Goal: Register for event/course: Register for event/course

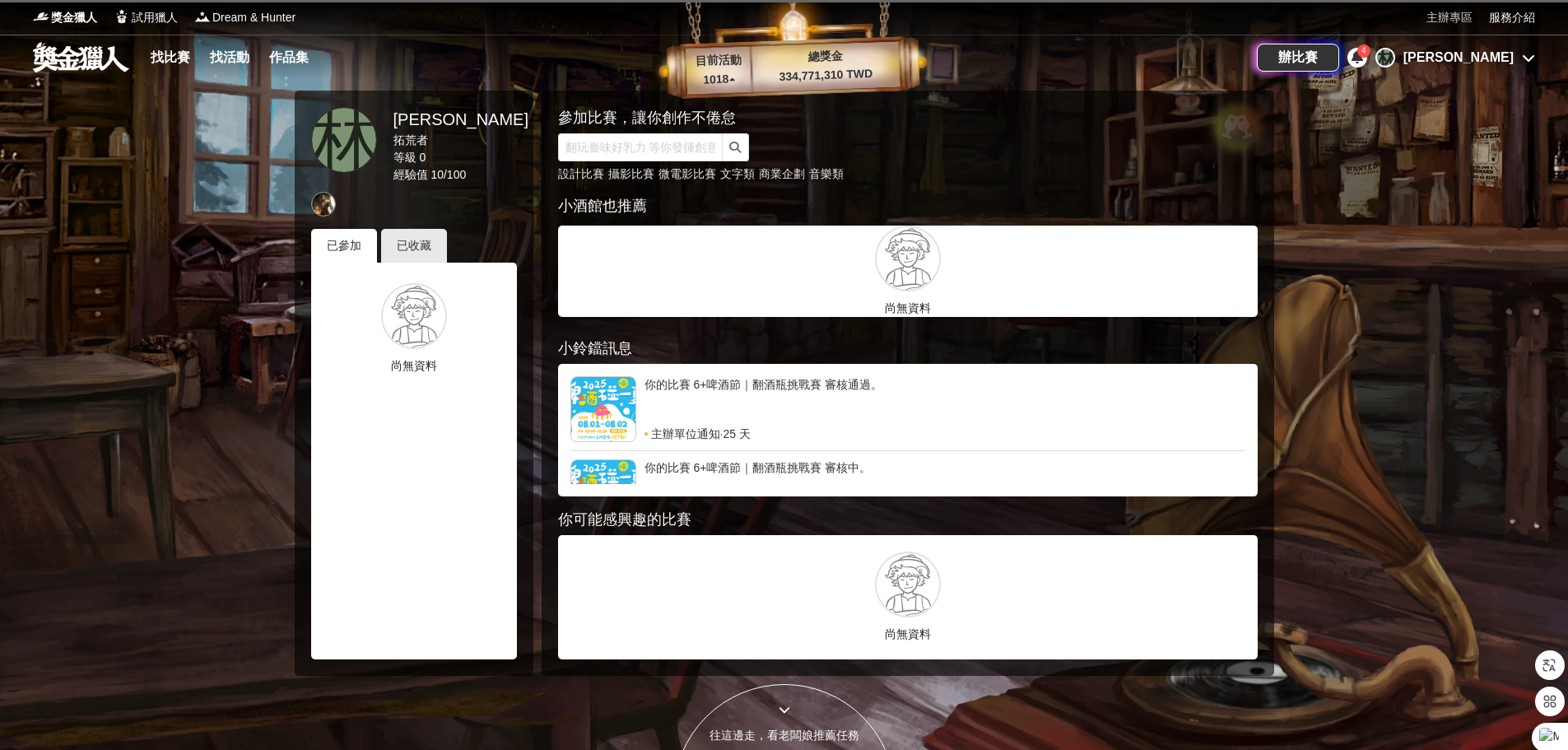
click at [1442, 20] on link "主辦專區" at bounding box center [1449, 18] width 46 height 17
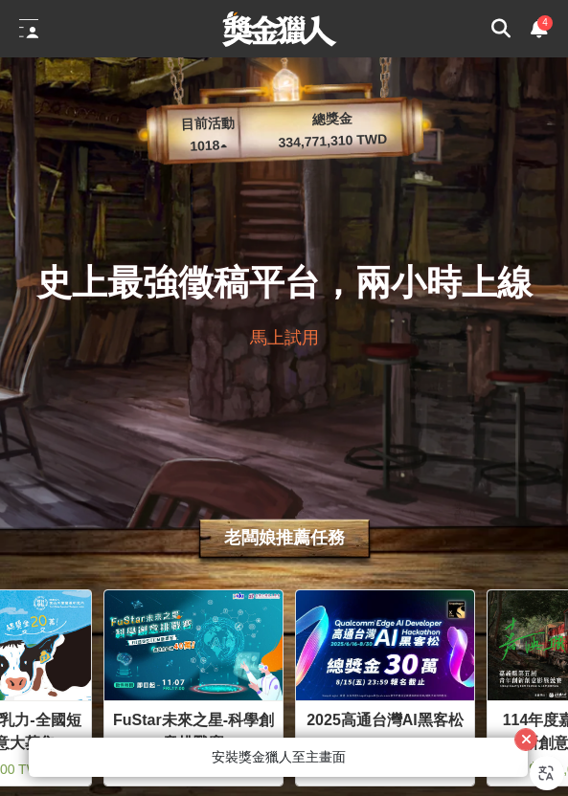
scroll to position [0, 191]
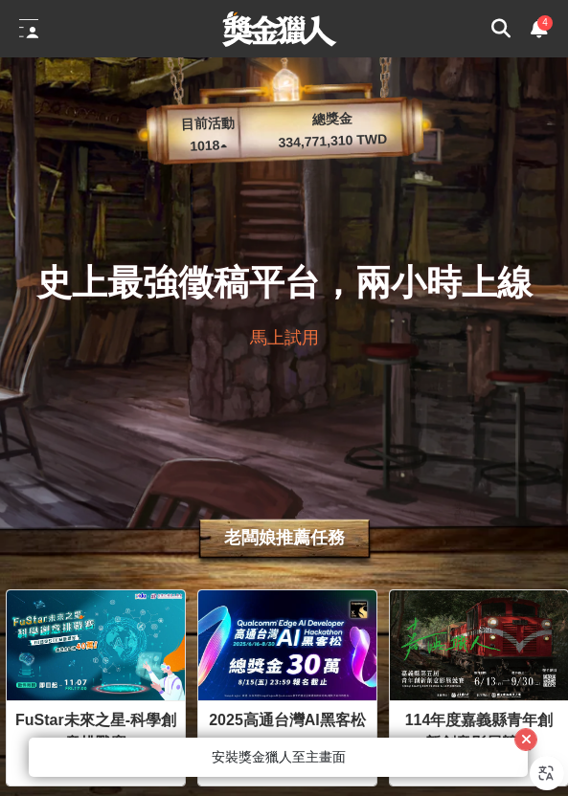
click at [538, 35] on icon at bounding box center [538, 28] width 17 height 19
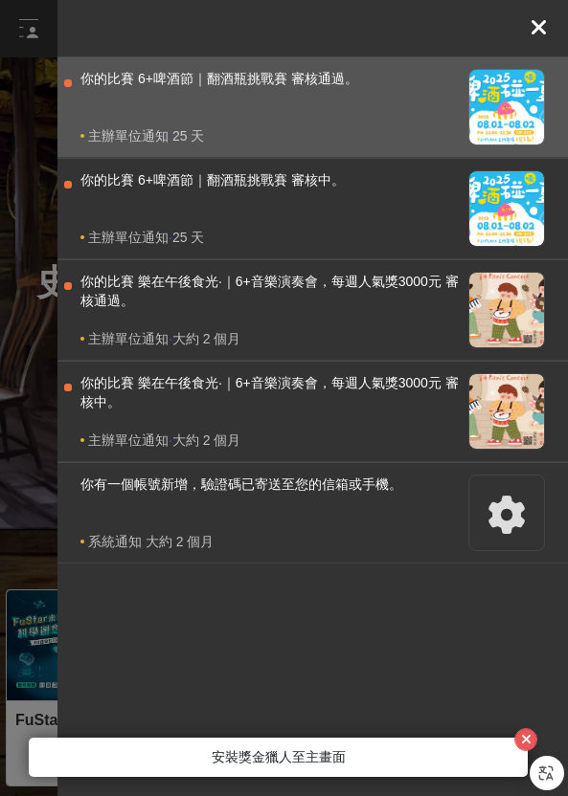
click at [382, 102] on div "你的比賽 6+啤酒節｜翻酒瓶挑戰賽 審核通過。" at bounding box center [269, 97] width 378 height 57
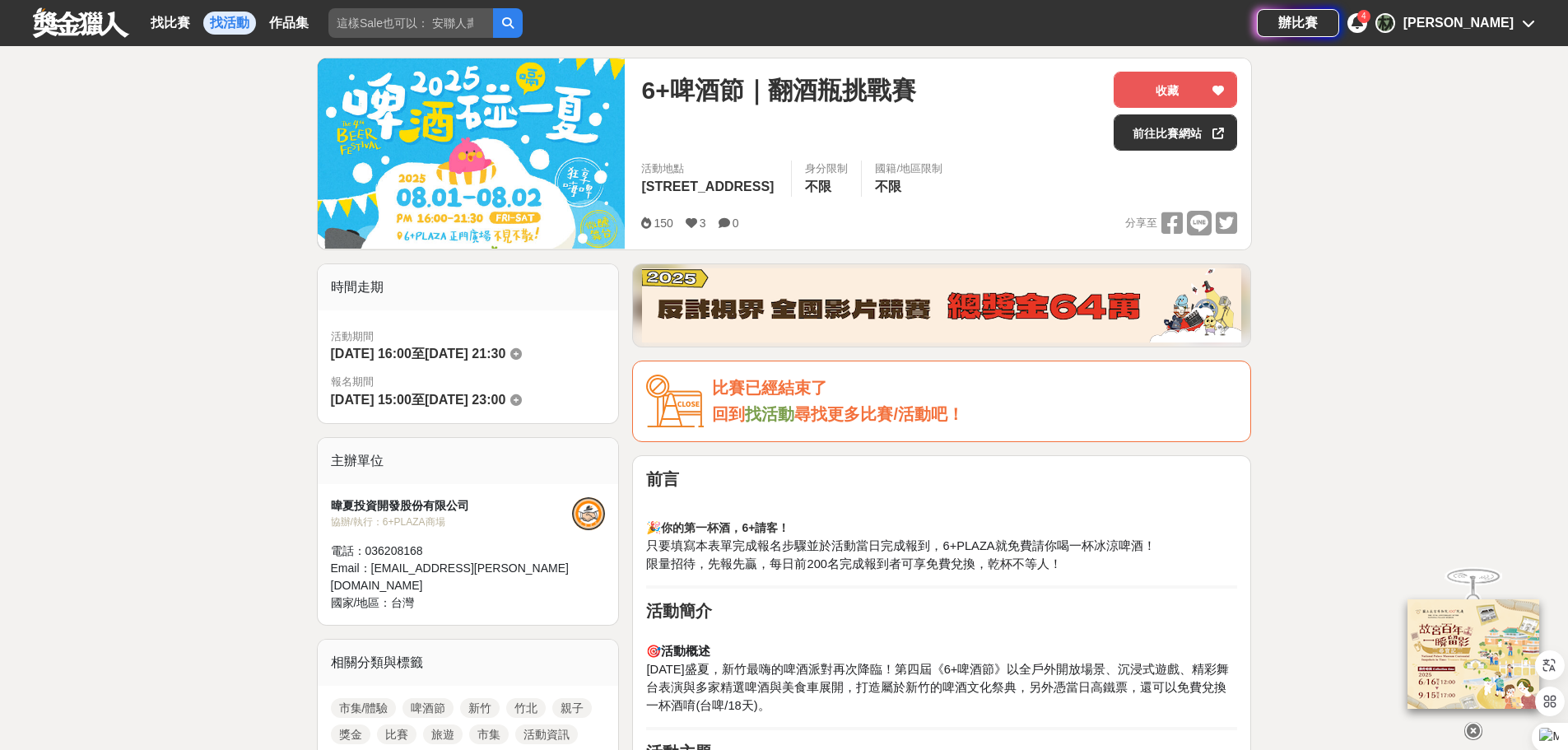
scroll to position [83, 0]
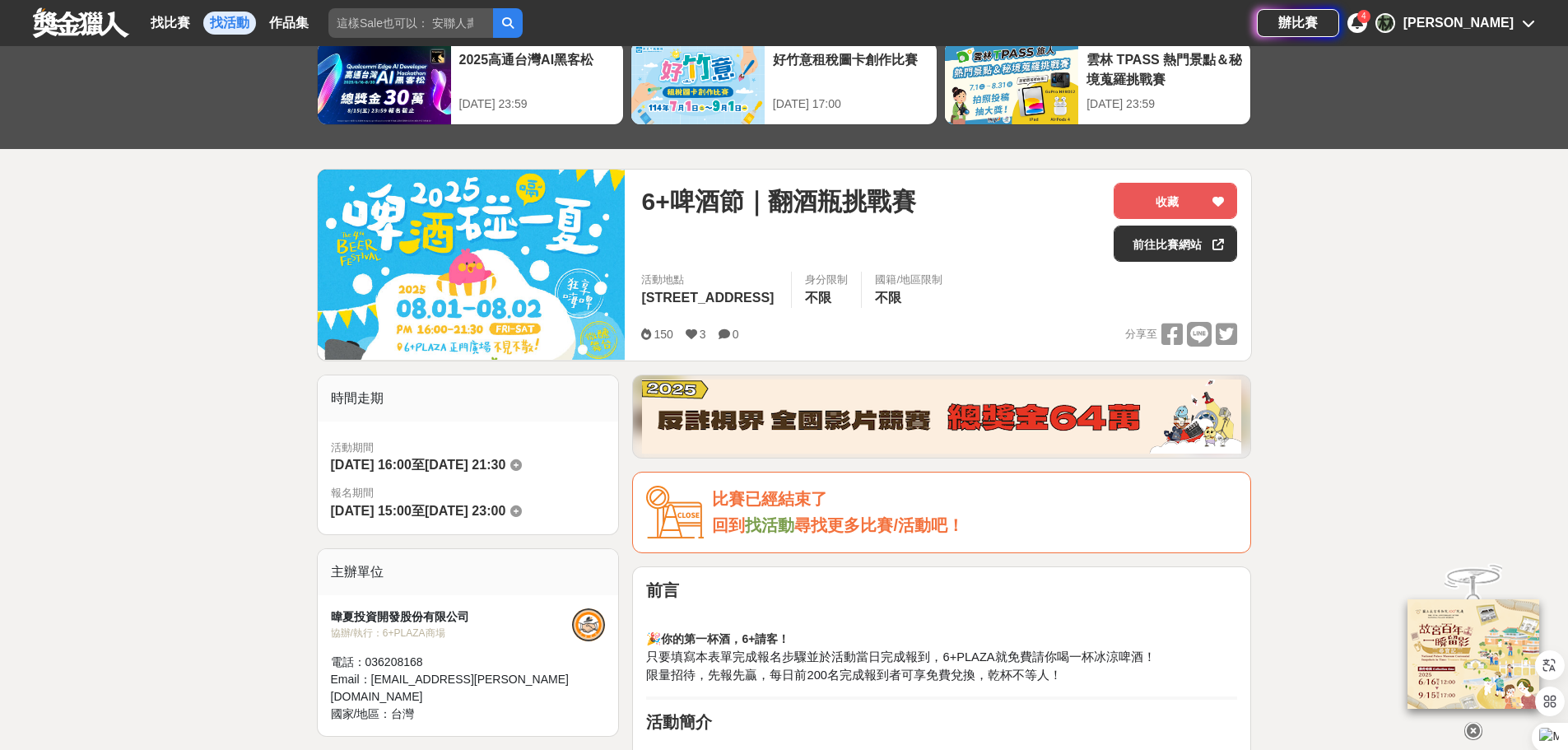
click at [1370, 17] on div "4" at bounding box center [1363, 15] width 13 height 13
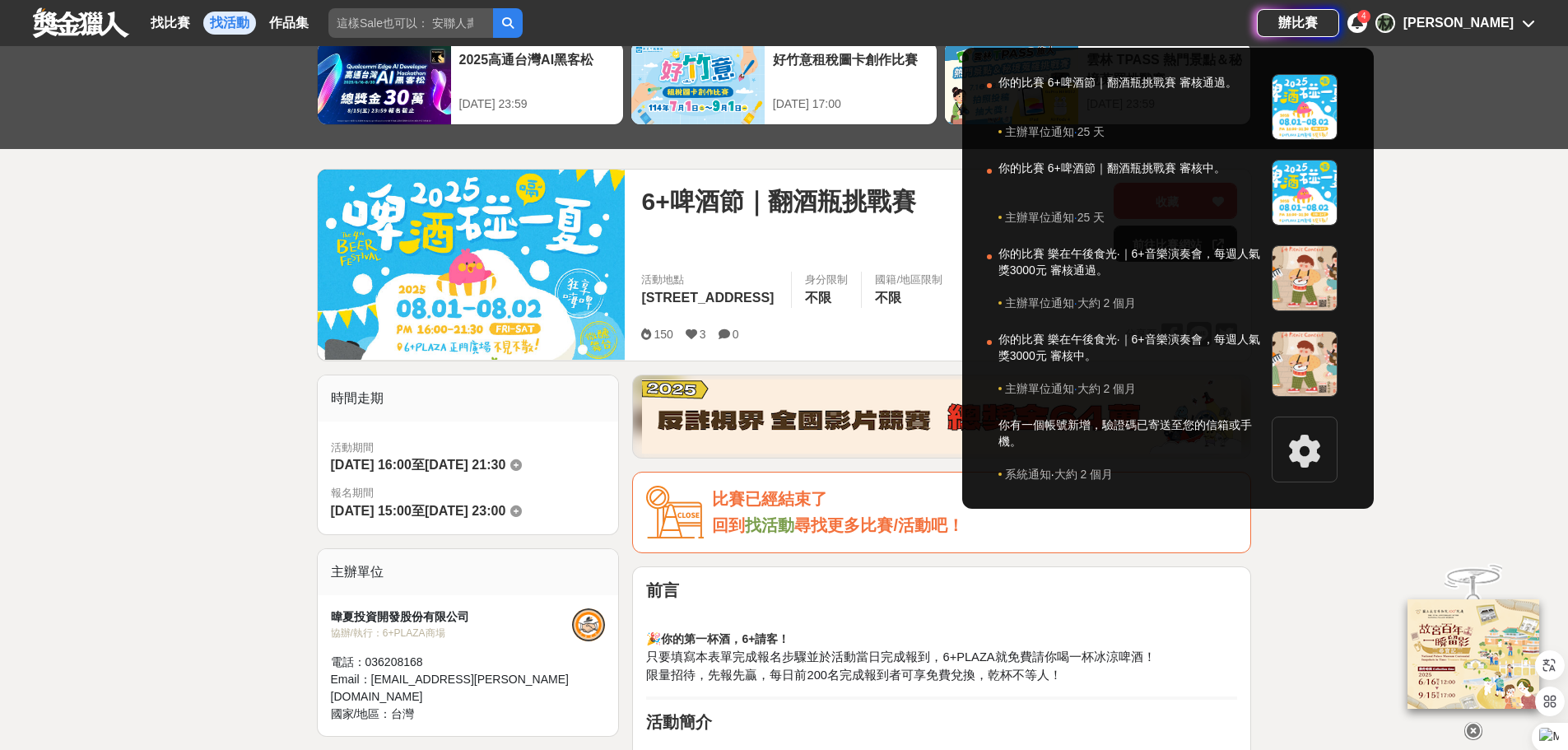
click at [1473, 265] on div at bounding box center [784, 375] width 1568 height 750
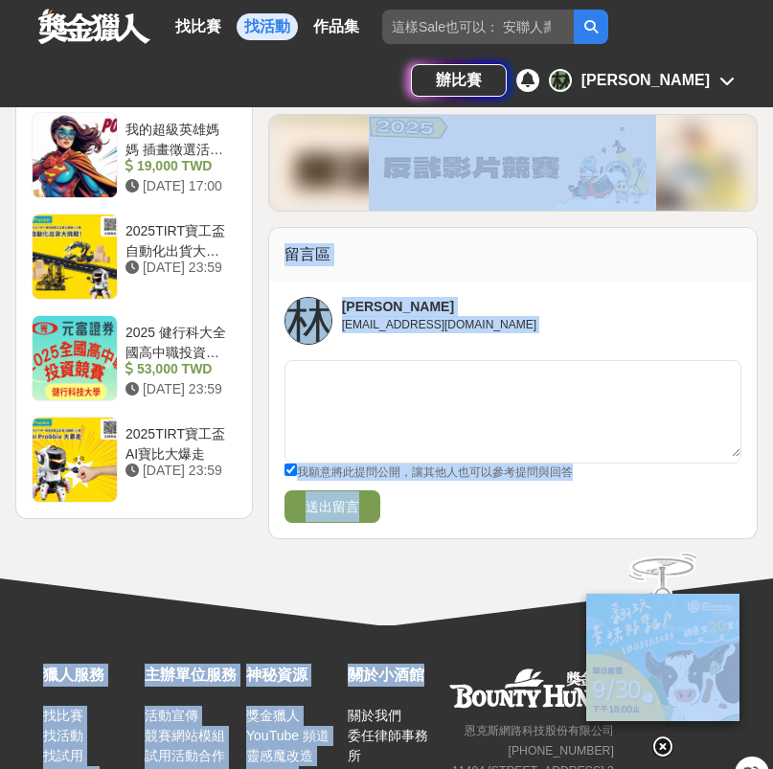
scroll to position [2568, 0]
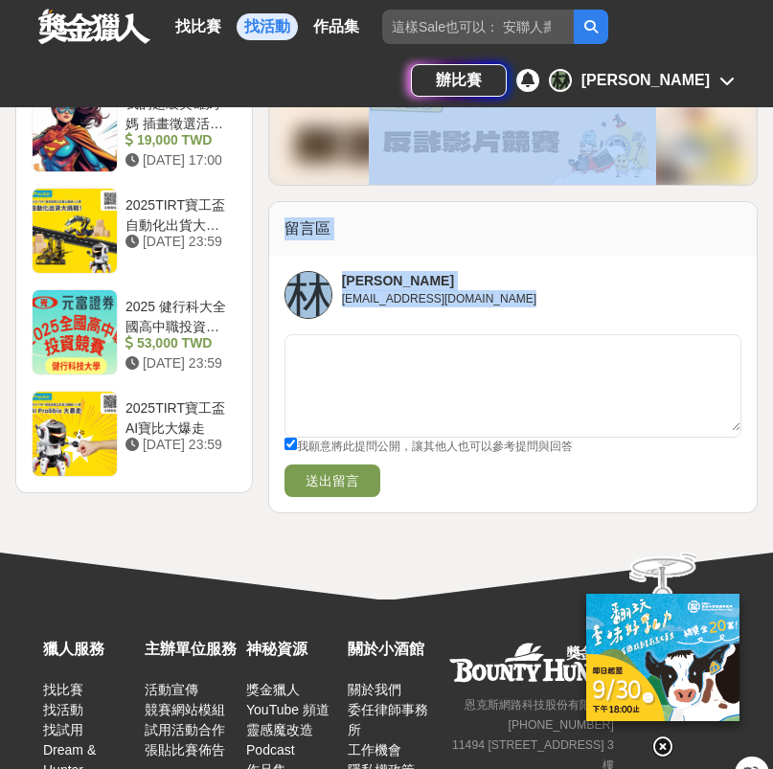
drag, startPoint x: 437, startPoint y: 768, endPoint x: 507, endPoint y: 258, distance: 514.0
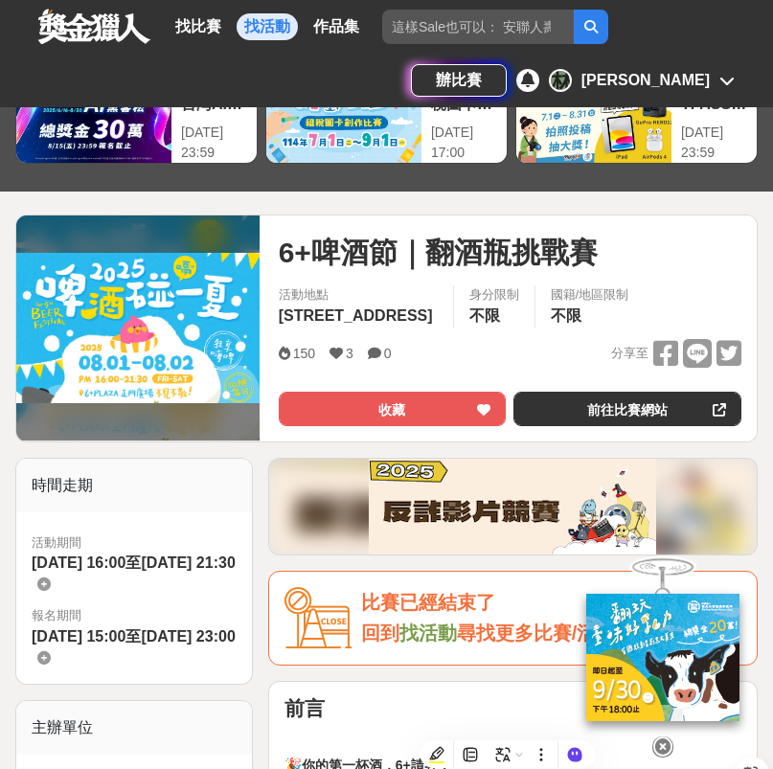
scroll to position [0, 0]
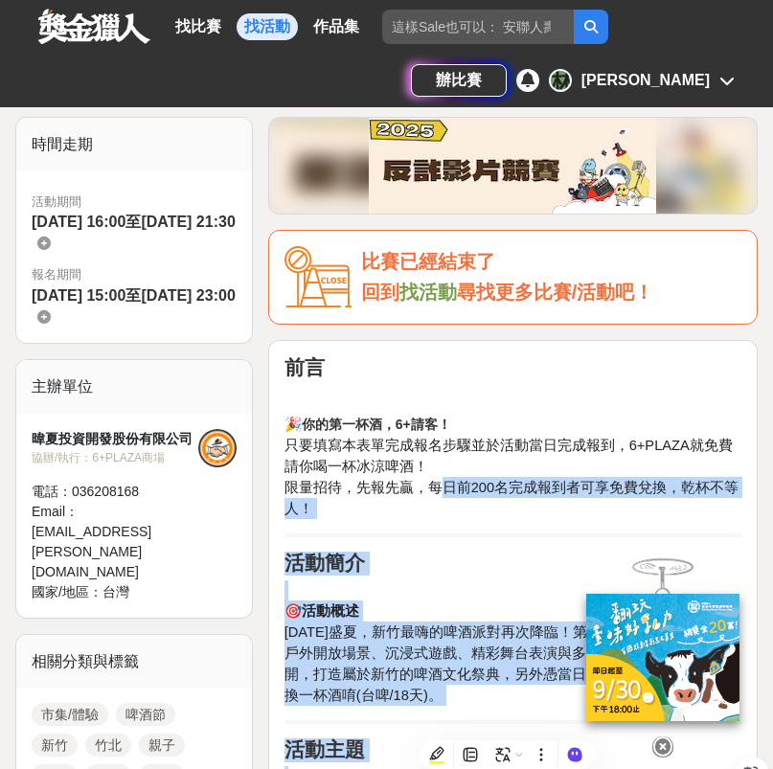
click at [513, 563] on h2 "活動簡介" at bounding box center [512, 563] width 457 height 24
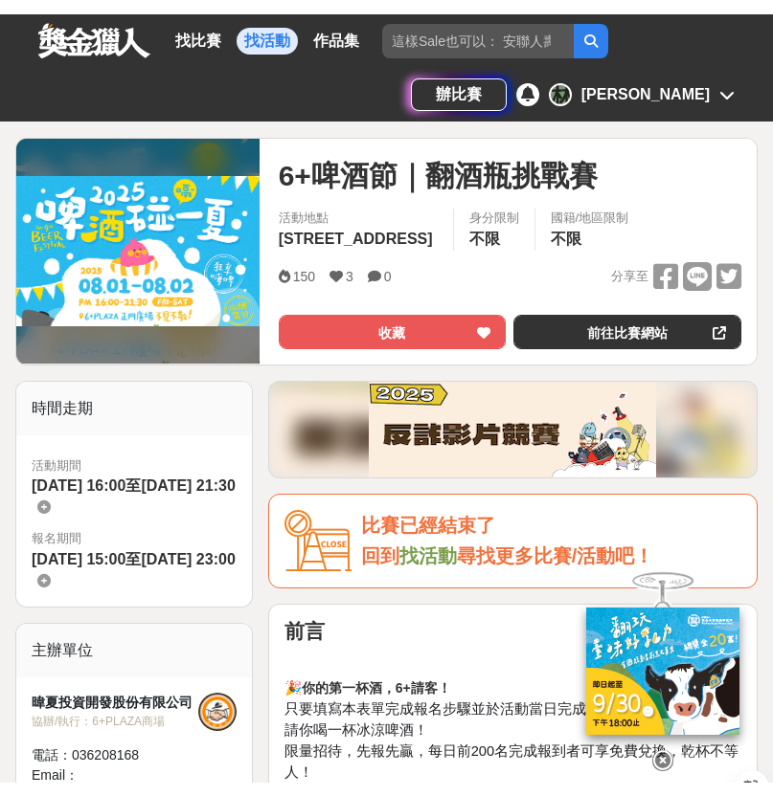
scroll to position [234, 0]
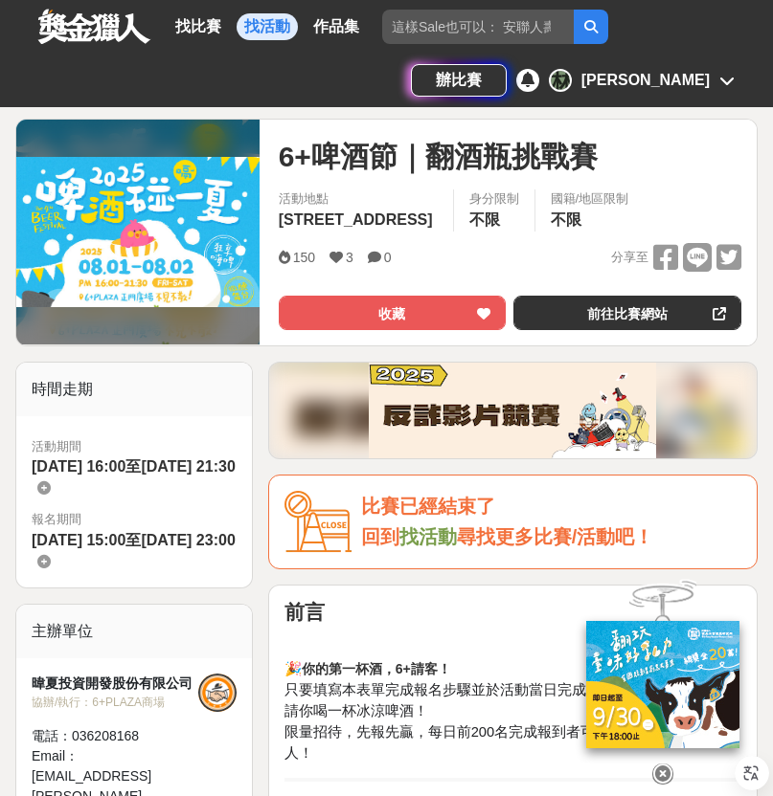
click at [712, 638] on img at bounding box center [662, 684] width 153 height 127
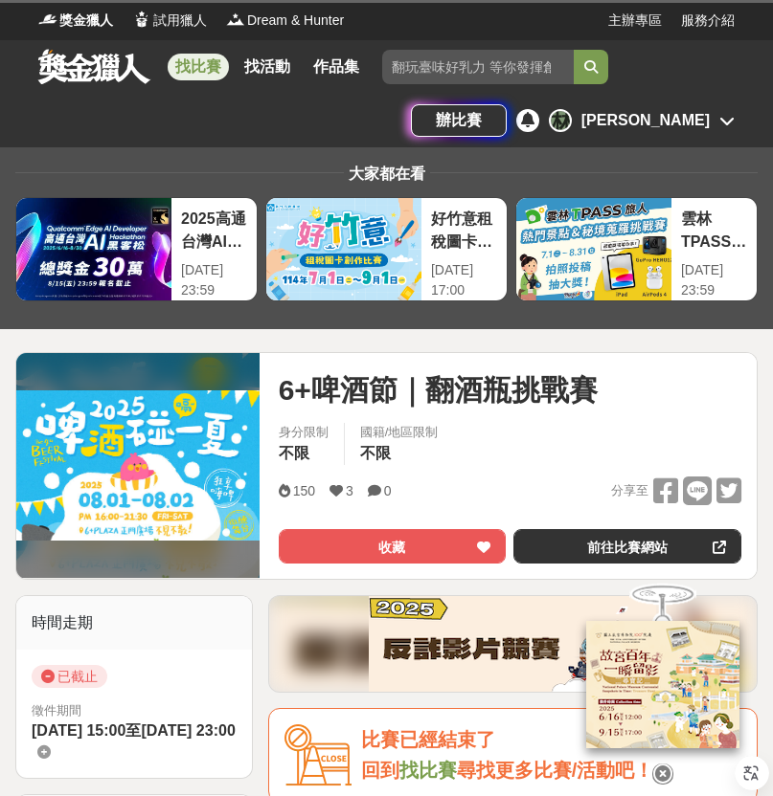
click at [712, 638] on img at bounding box center [662, 684] width 153 height 127
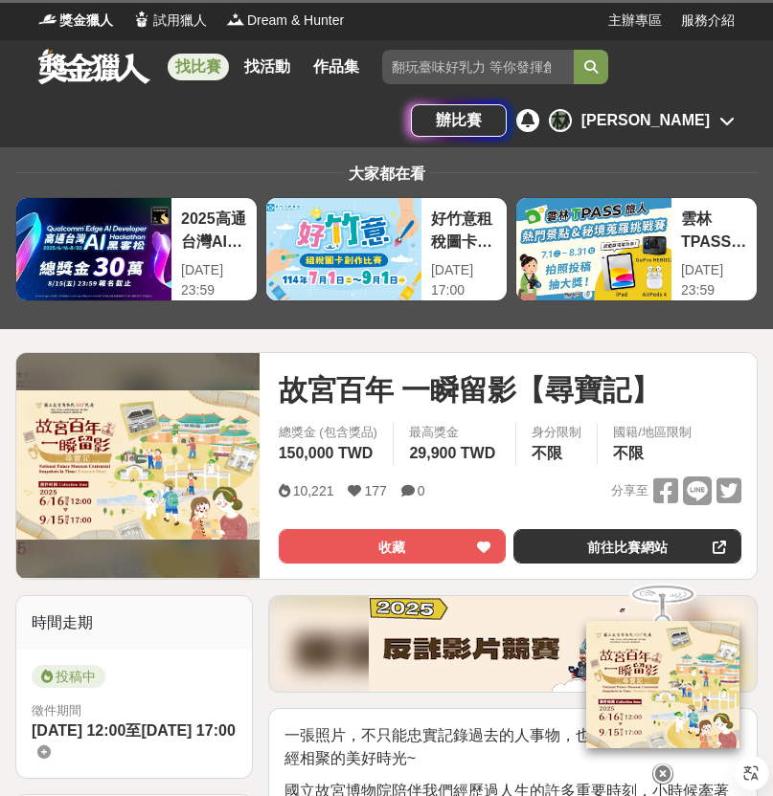
click at [662, 767] on icon at bounding box center [662, 773] width 21 height 21
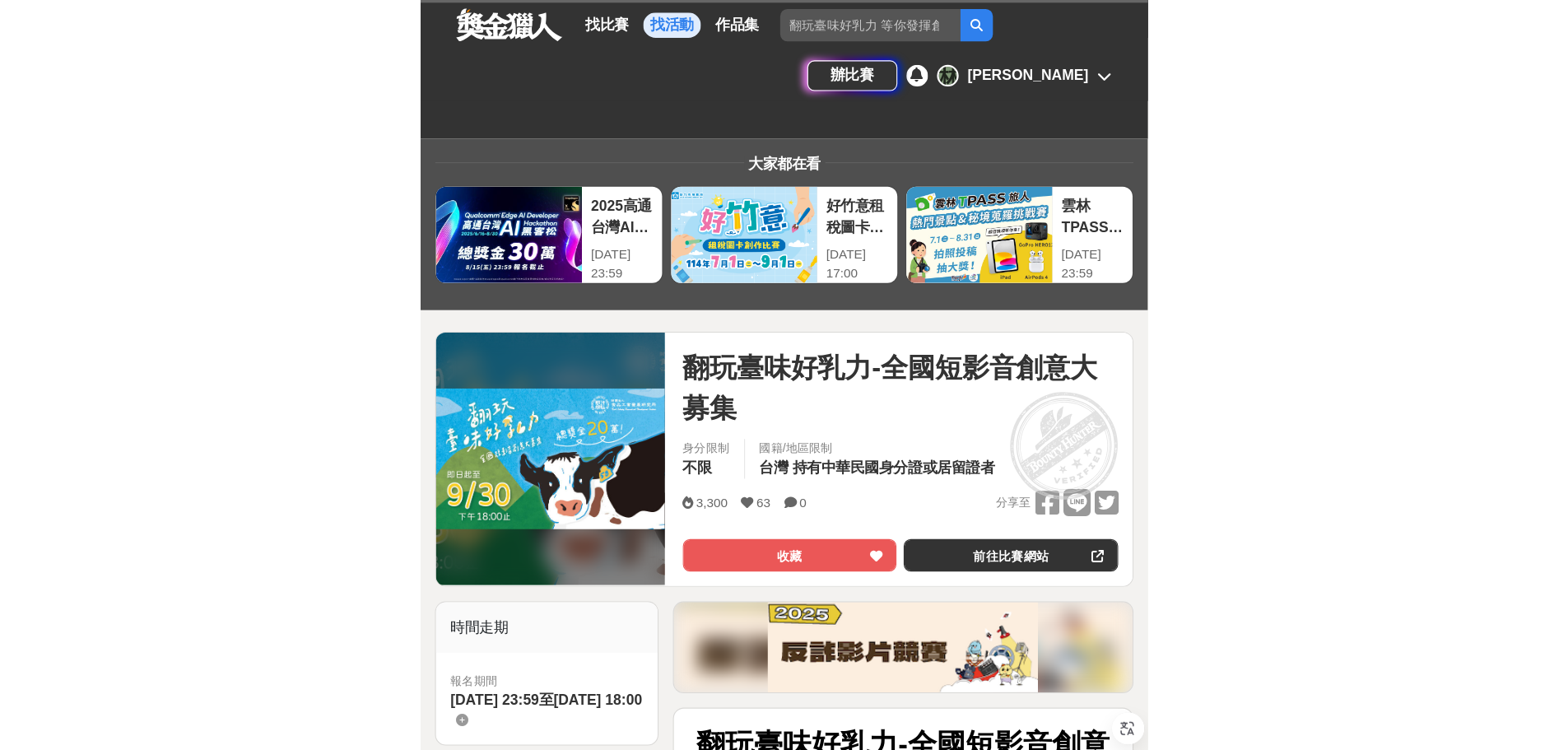
scroll to position [201, 0]
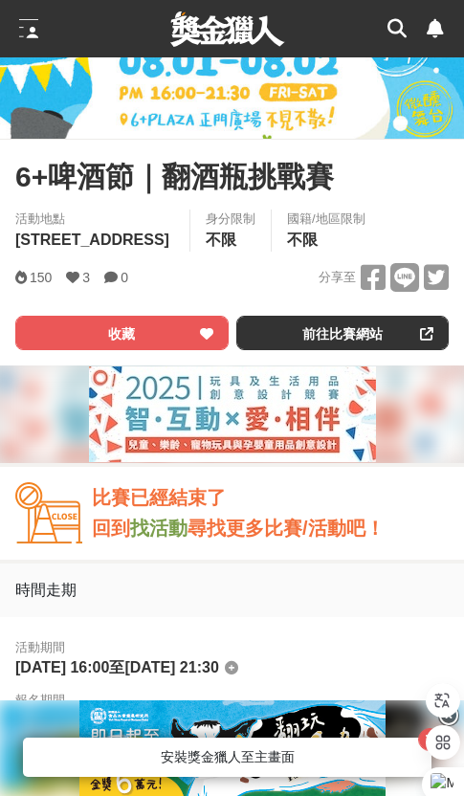
scroll to position [383, 0]
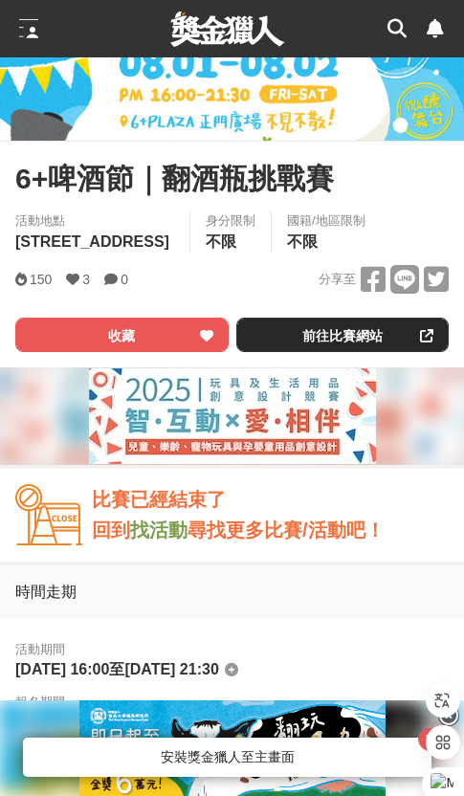
click at [352, 342] on link "前往比賽網站" at bounding box center [342, 335] width 213 height 34
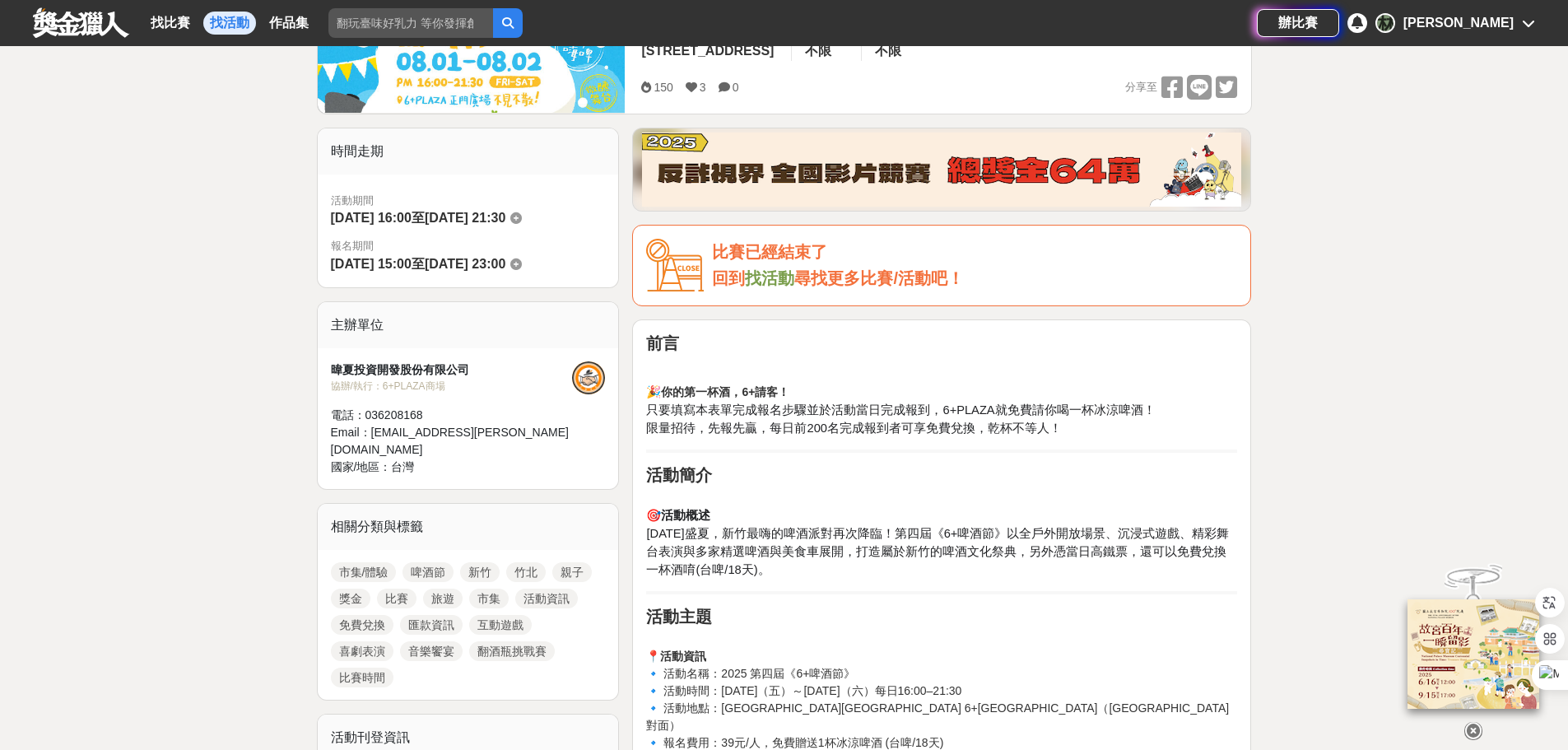
click at [487, 684] on icon at bounding box center [1473, 731] width 18 height 18
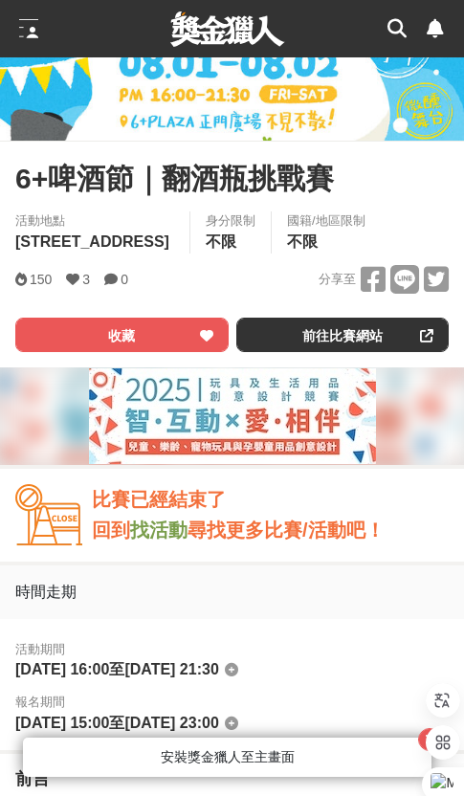
click at [346, 423] on img at bounding box center [232, 417] width 287 height 96
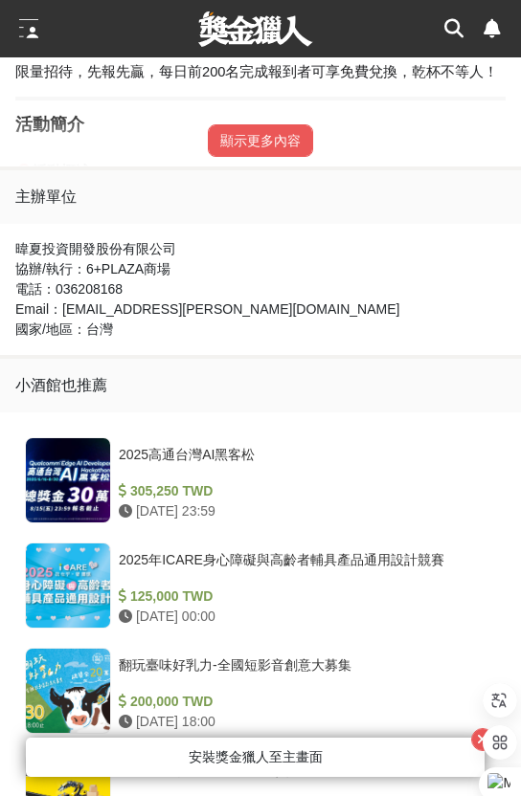
scroll to position [1149, 0]
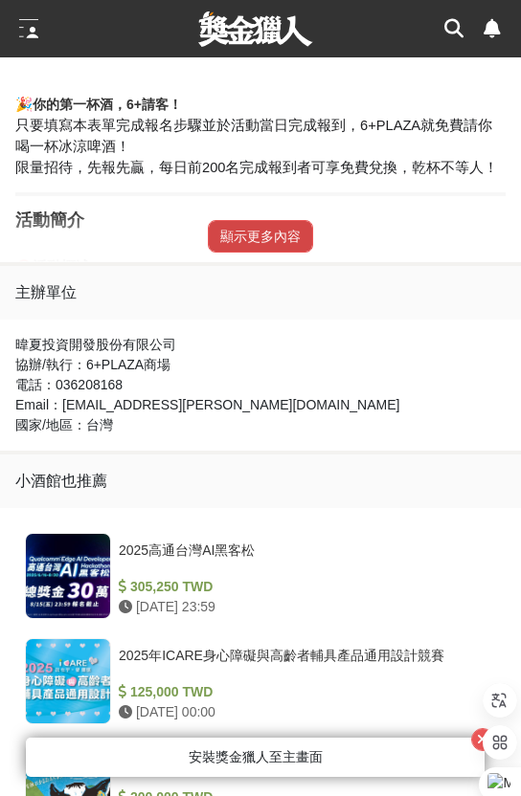
click at [275, 230] on button "顯示更多內容" at bounding box center [260, 236] width 105 height 33
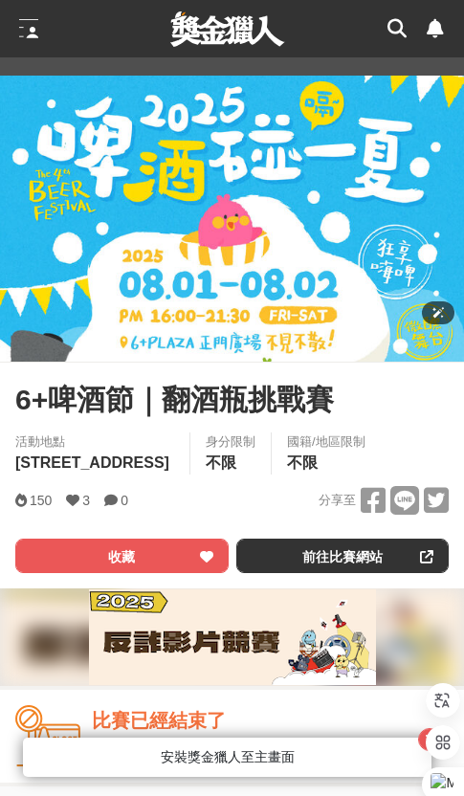
scroll to position [191, 0]
